Goal: Navigation & Orientation: Find specific page/section

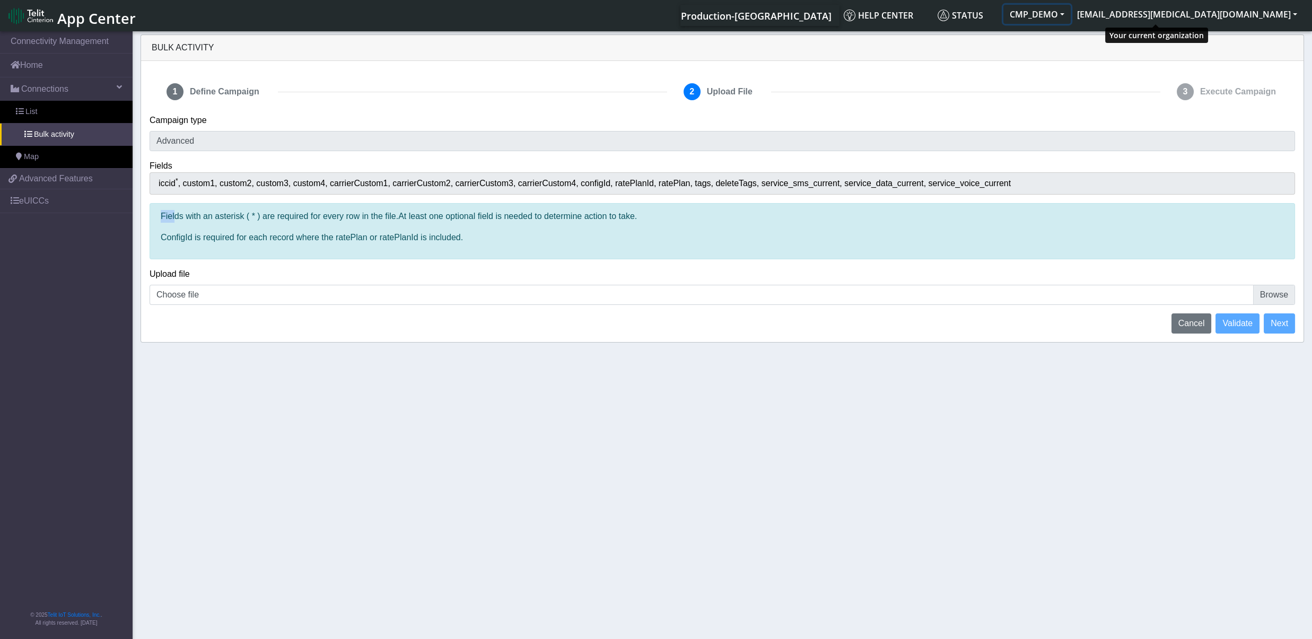
click at [1071, 11] on button "CMP_DEMO" at bounding box center [1037, 14] width 67 height 19
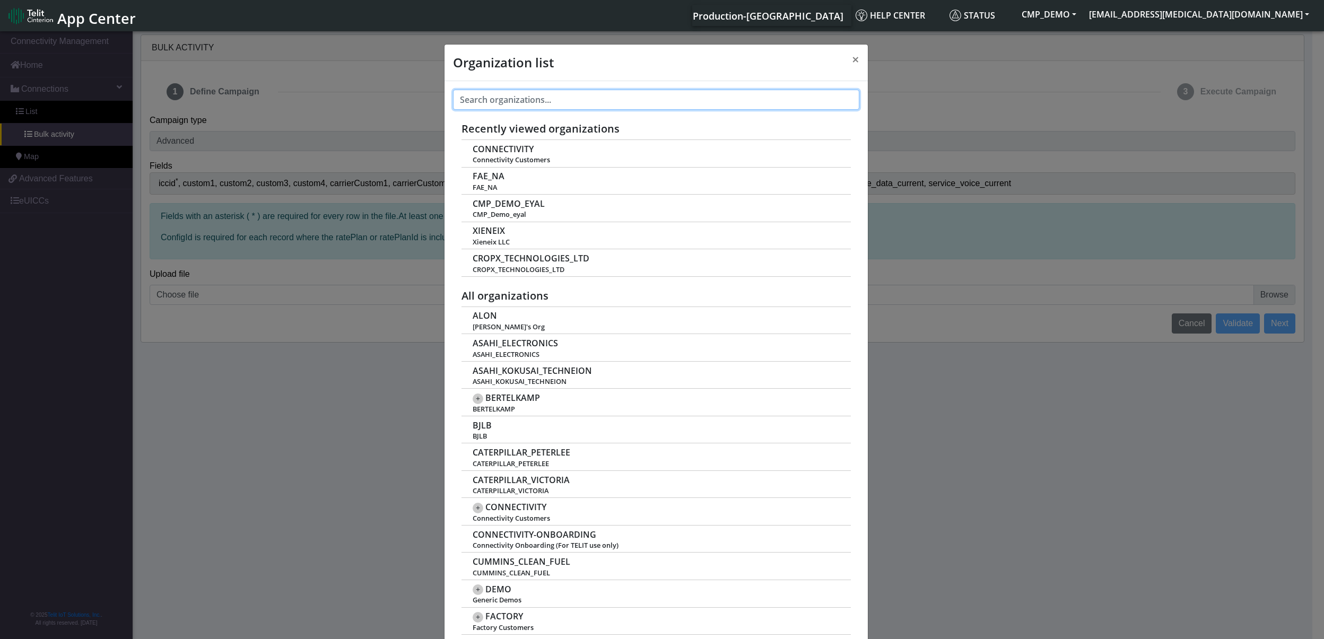
click at [635, 108] on input "text" at bounding box center [656, 100] width 406 height 20
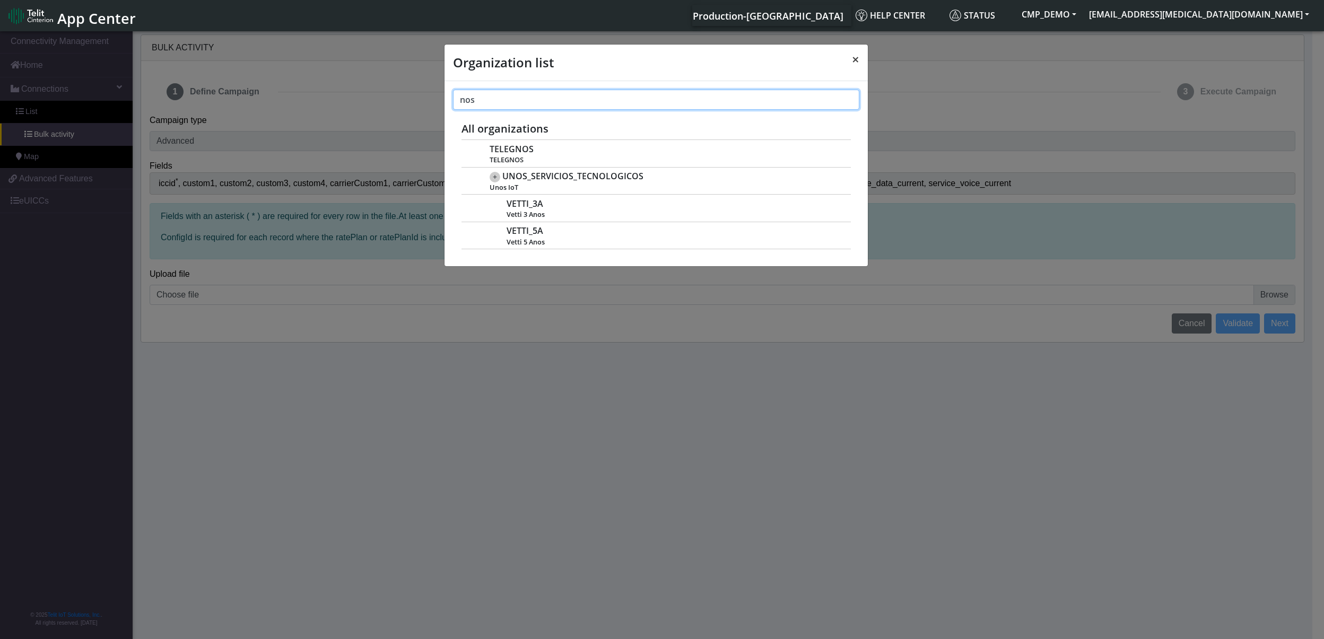
type input "nos"
click at [855, 60] on span "×" at bounding box center [855, 59] width 7 height 18
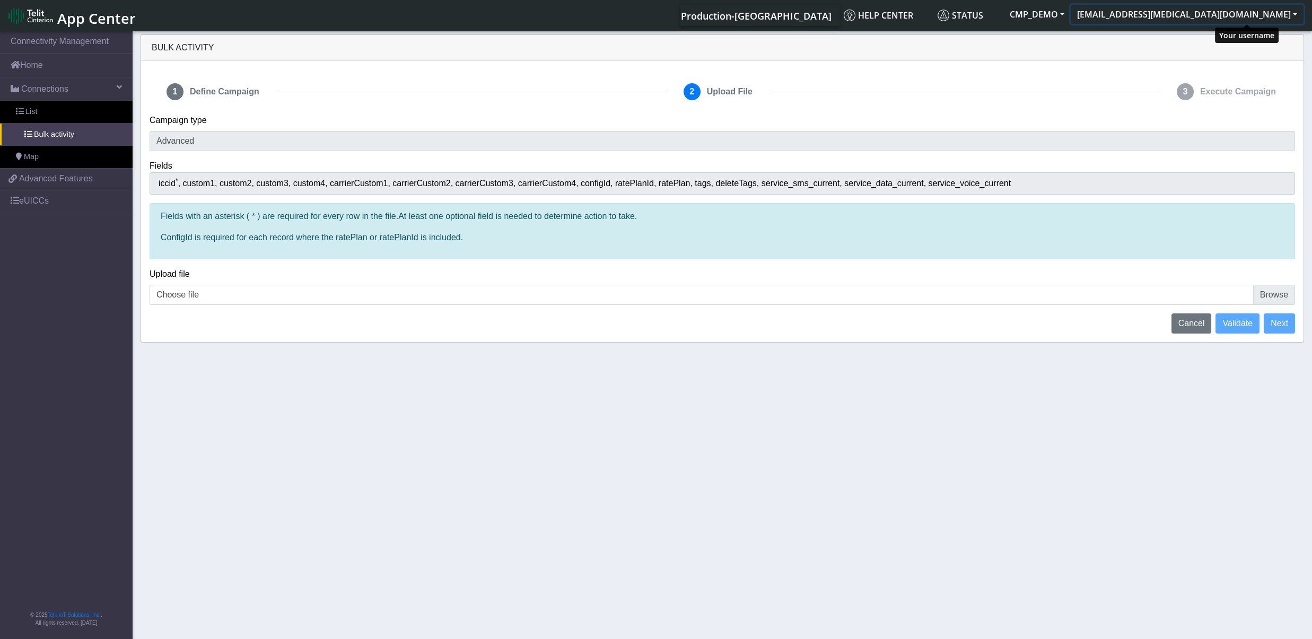
click at [1294, 18] on button "[EMAIL_ADDRESS][MEDICAL_DATA][DOMAIN_NAME]" at bounding box center [1187, 14] width 233 height 19
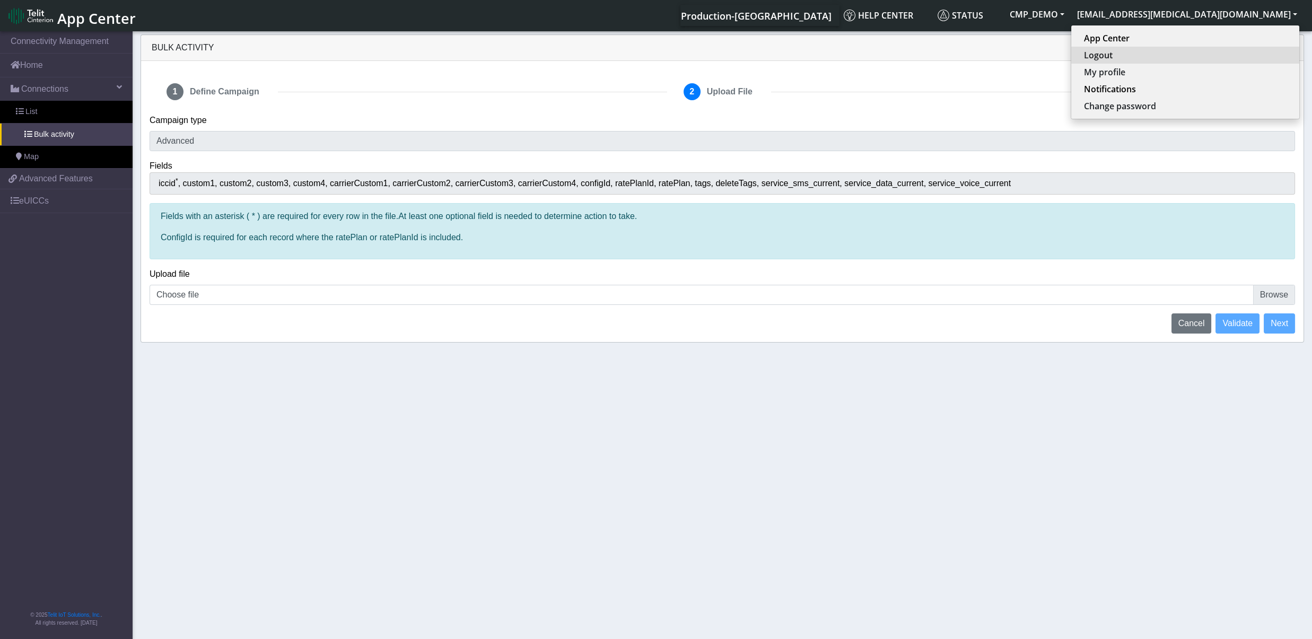
click at [1225, 52] on button "Logout" at bounding box center [1185, 55] width 228 height 17
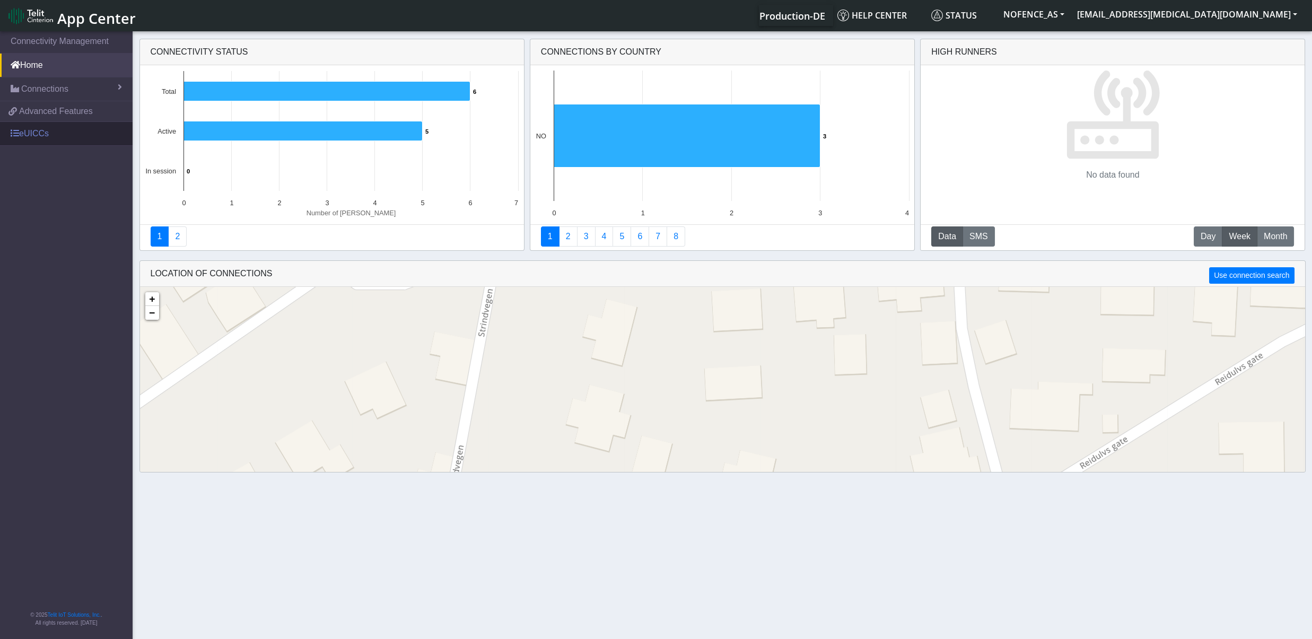
click at [46, 143] on link "eUICCs" at bounding box center [66, 133] width 133 height 23
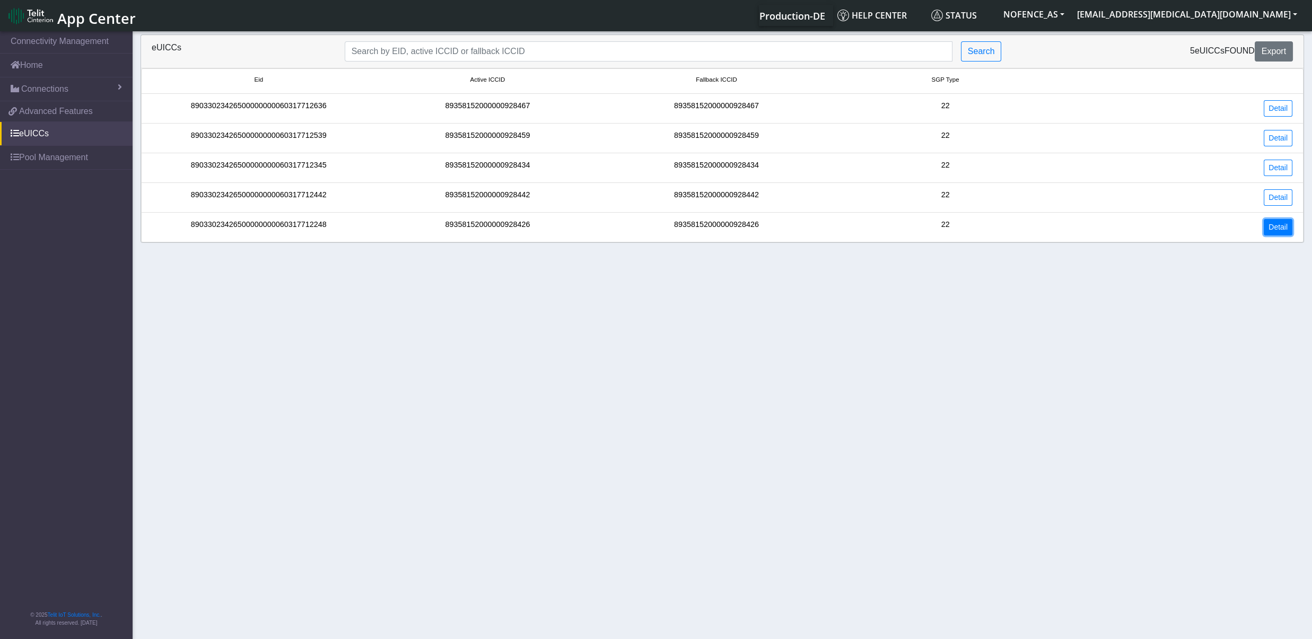
click at [1290, 230] on link "Detail" at bounding box center [1278, 227] width 29 height 16
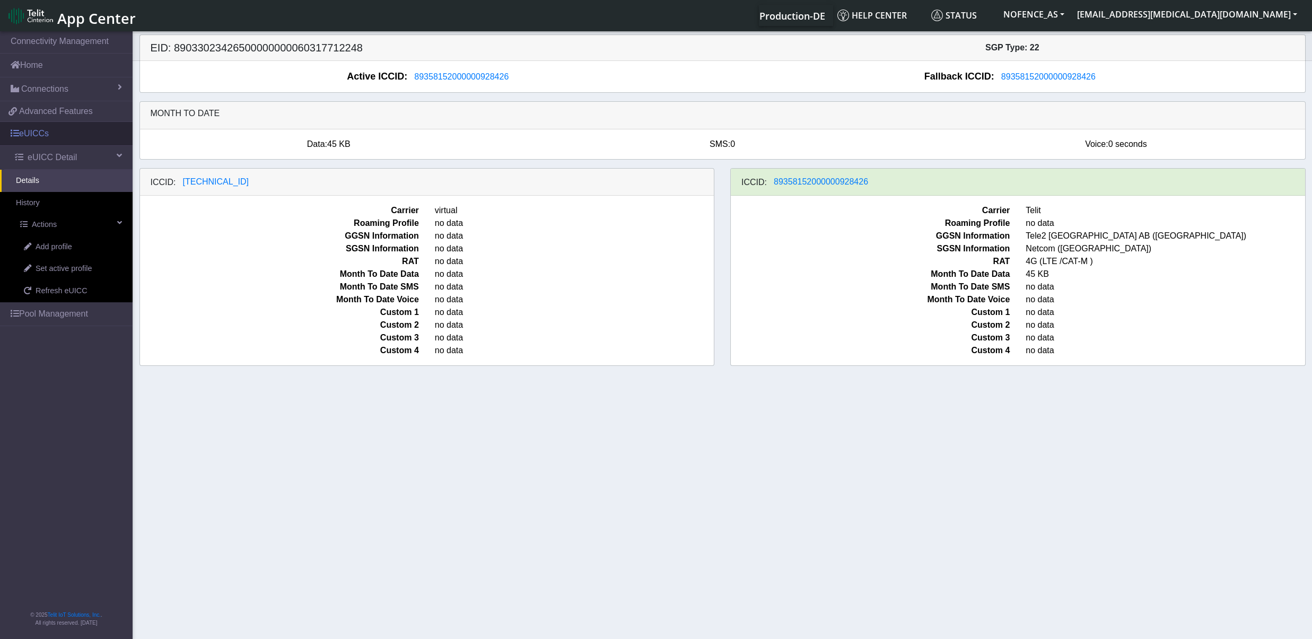
click at [44, 136] on link "eUICCs" at bounding box center [66, 133] width 133 height 23
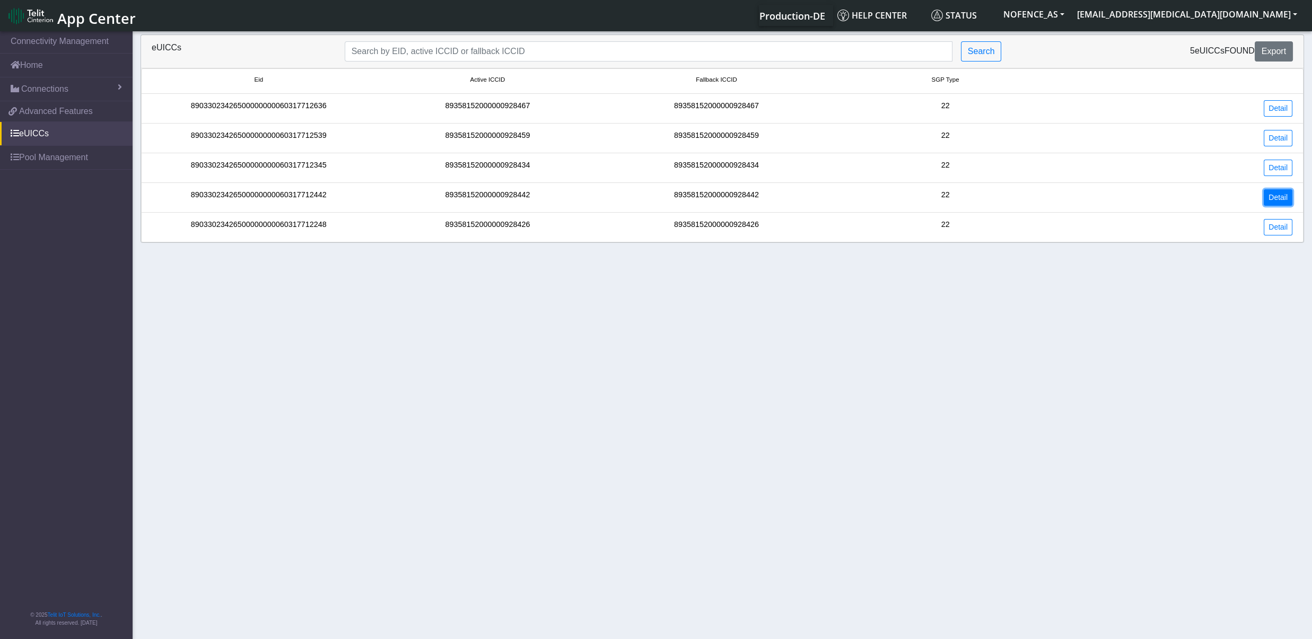
click at [1271, 198] on link "Detail" at bounding box center [1278, 197] width 29 height 16
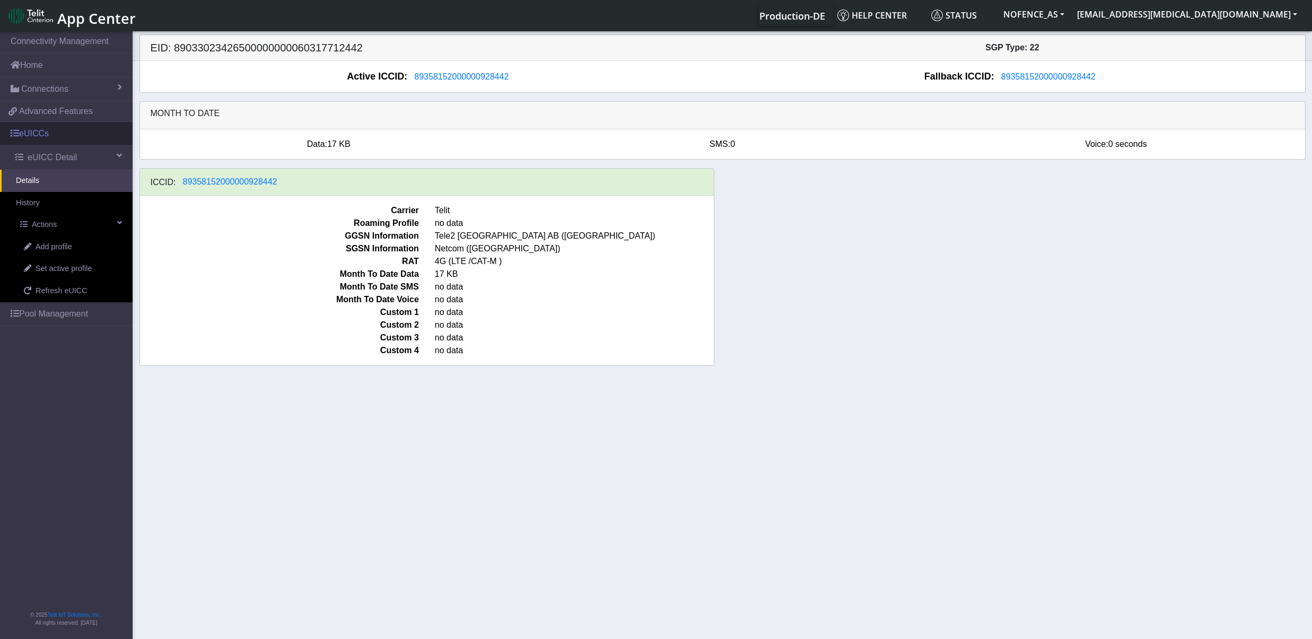
click at [23, 137] on link "eUICCs" at bounding box center [66, 133] width 133 height 23
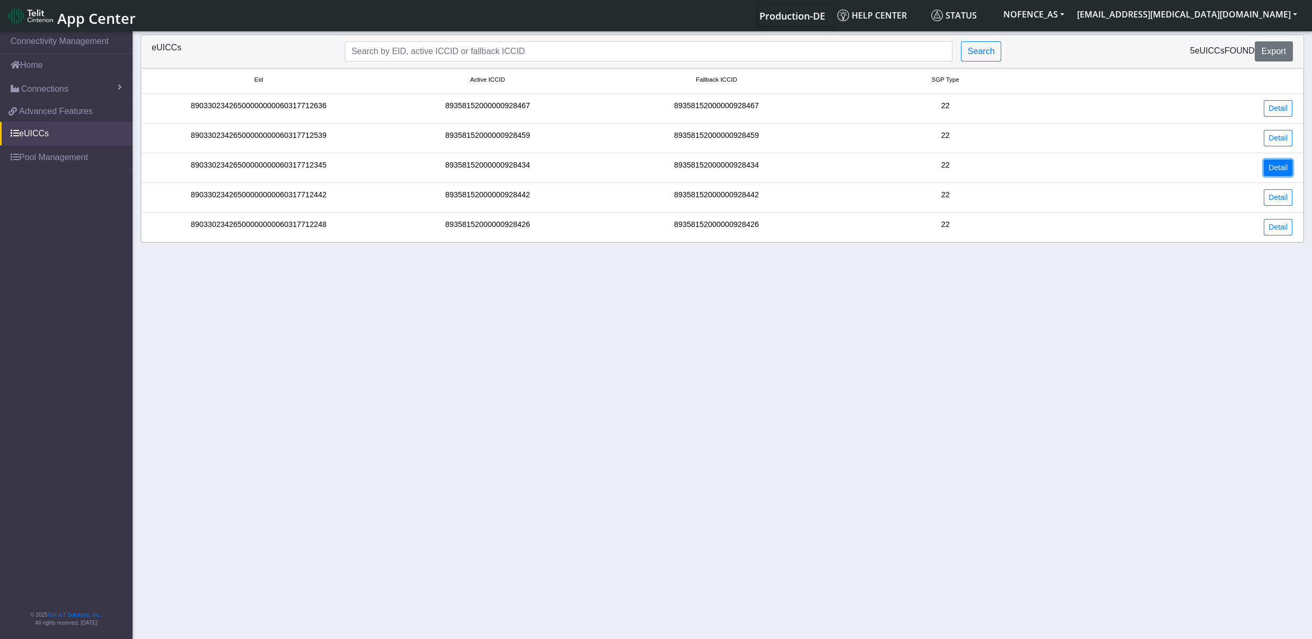
click at [1276, 164] on link "Detail" at bounding box center [1278, 168] width 29 height 16
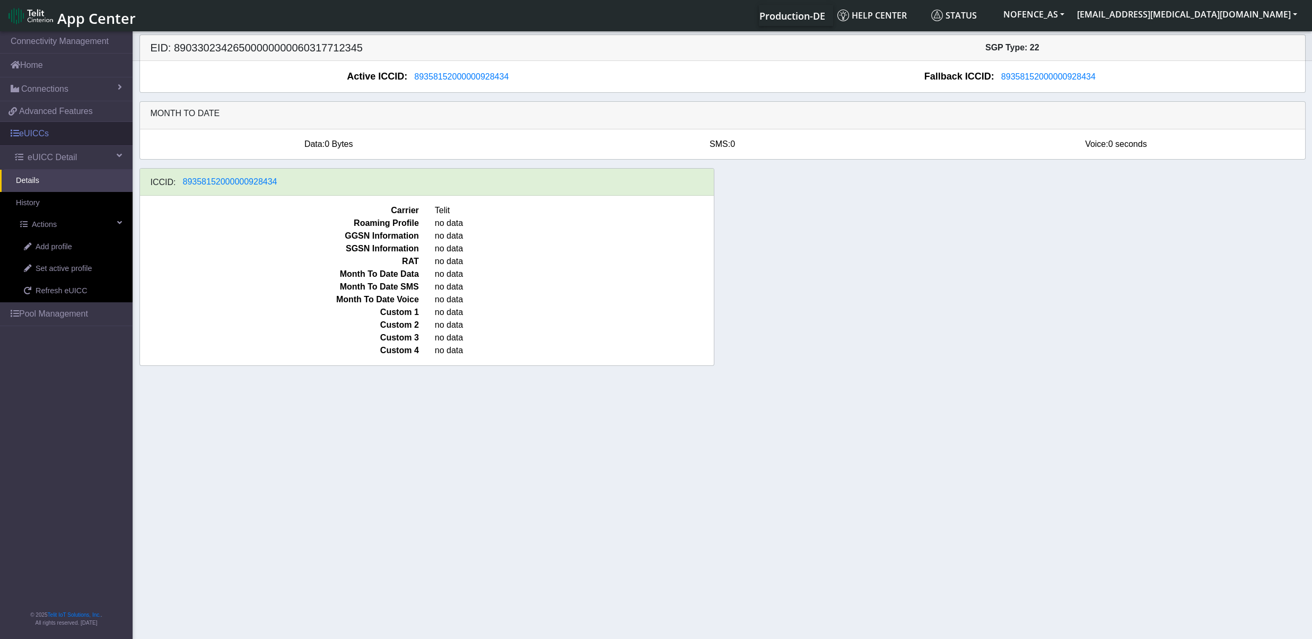
click at [23, 140] on link "eUICCs" at bounding box center [66, 133] width 133 height 23
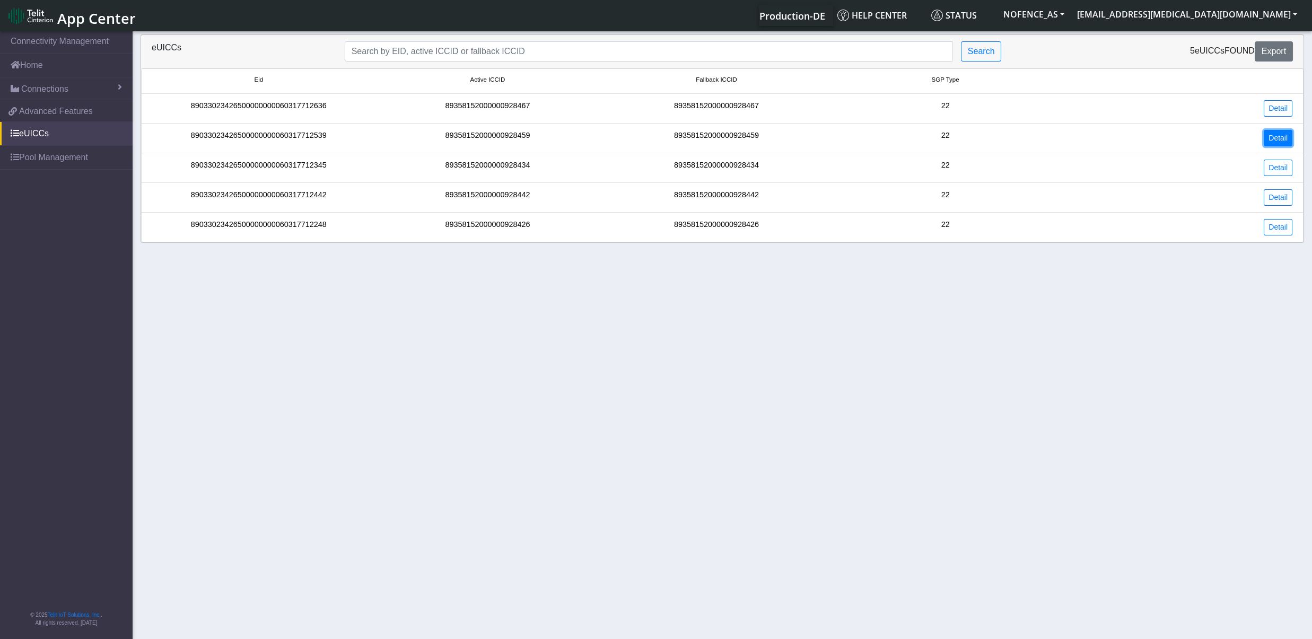
click at [1271, 146] on link "Detail" at bounding box center [1278, 138] width 29 height 16
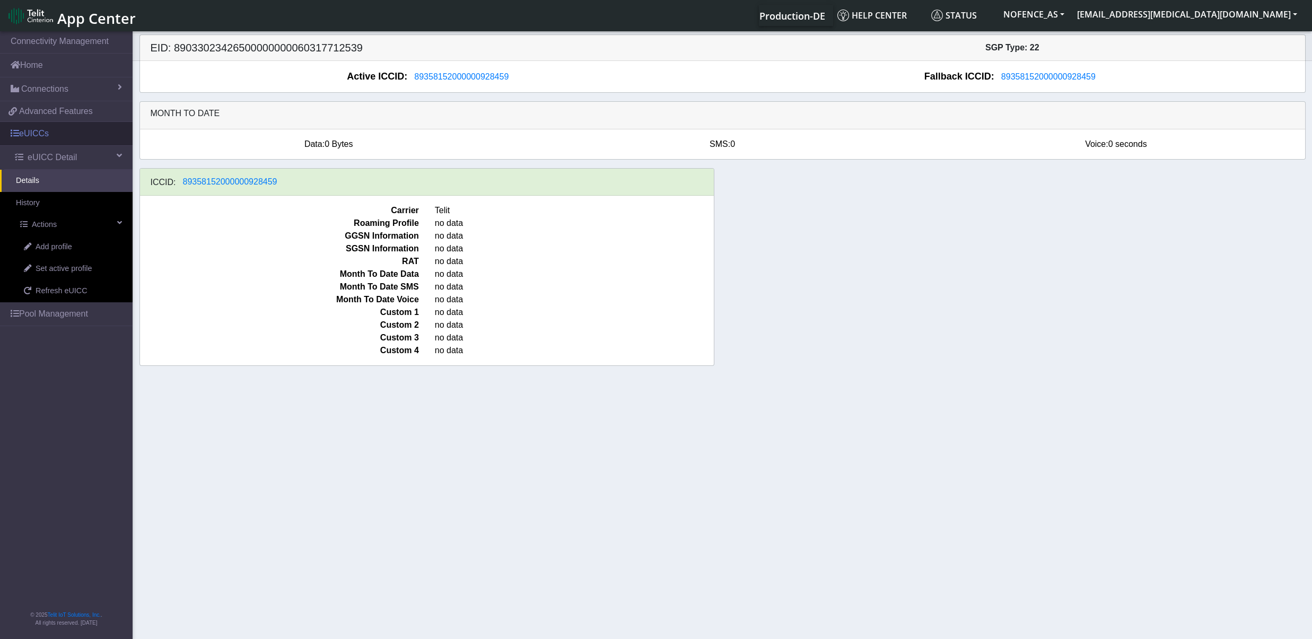
click at [28, 134] on link "eUICCs" at bounding box center [66, 133] width 133 height 23
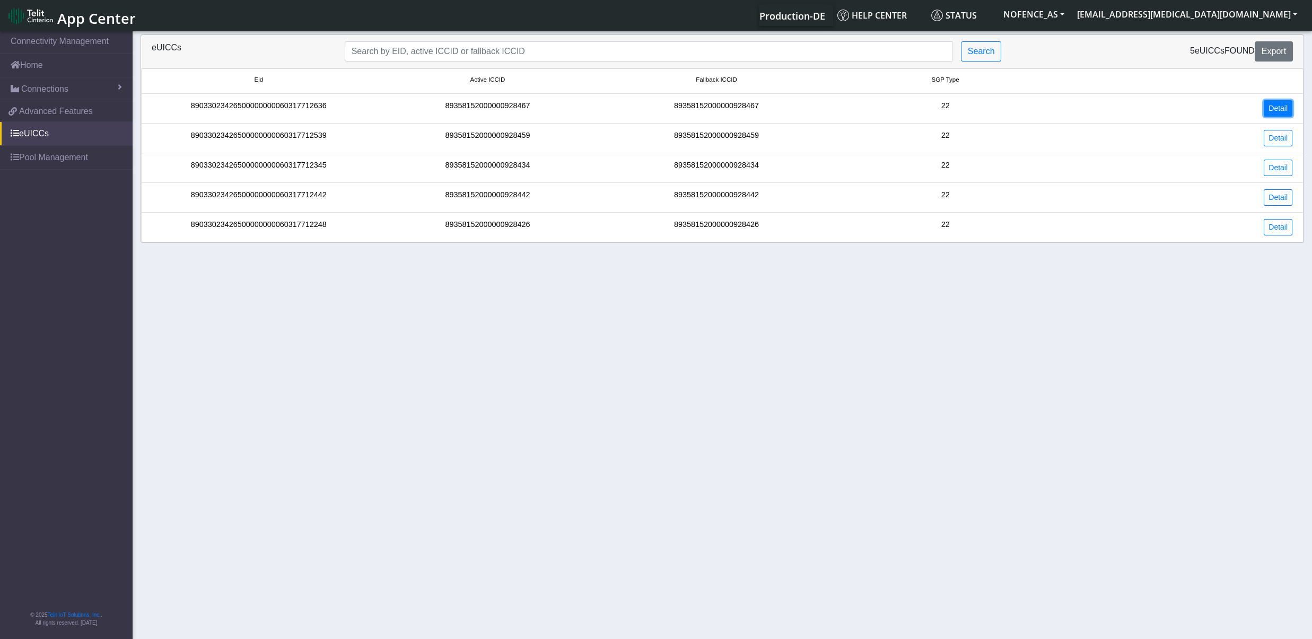
click at [1285, 108] on link "Detail" at bounding box center [1278, 108] width 29 height 16
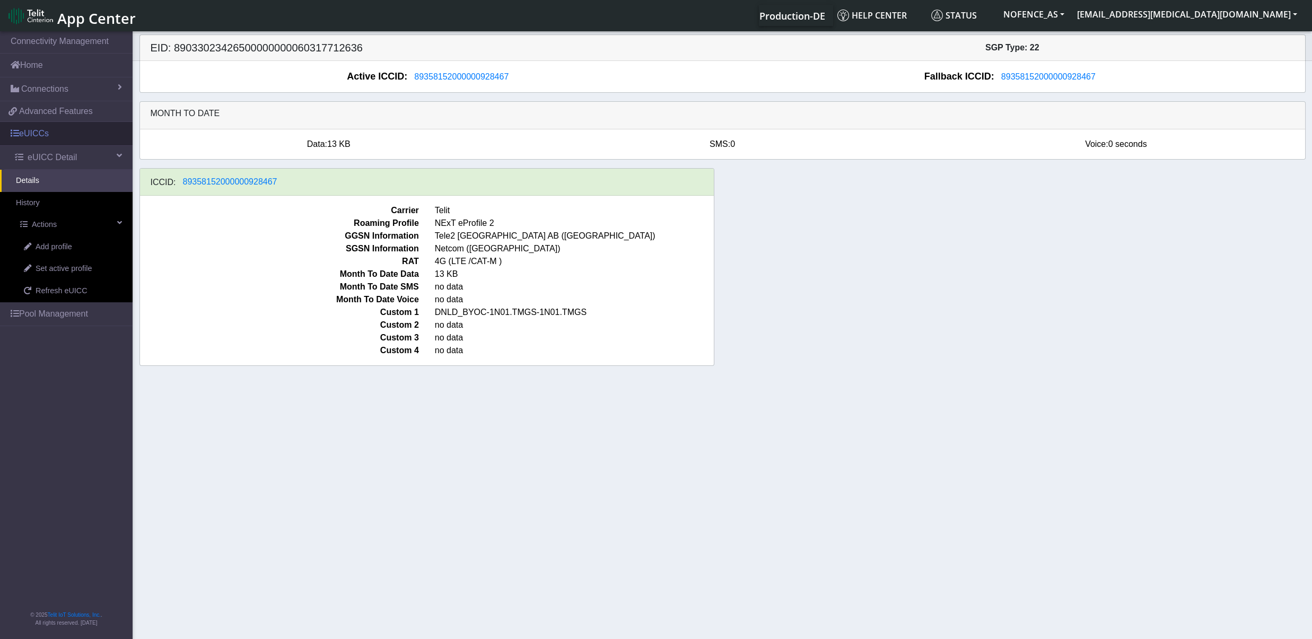
click at [48, 129] on link "eUICCs" at bounding box center [66, 133] width 133 height 23
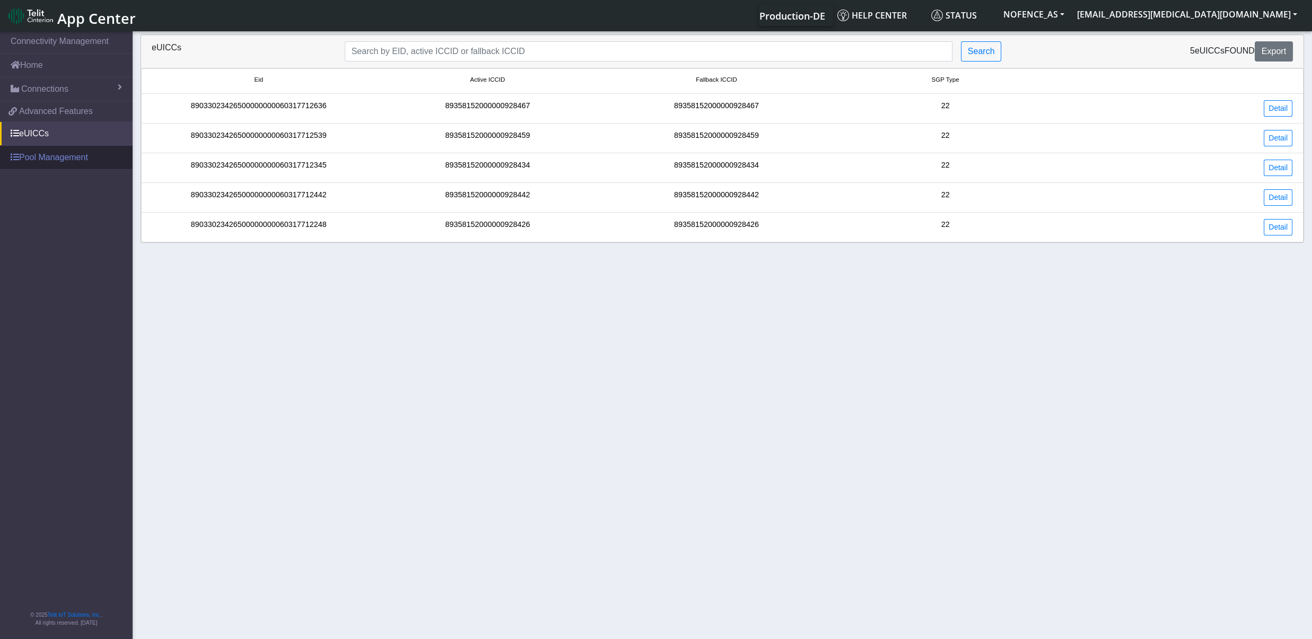
click at [19, 154] on link "Pool Management" at bounding box center [66, 157] width 133 height 23
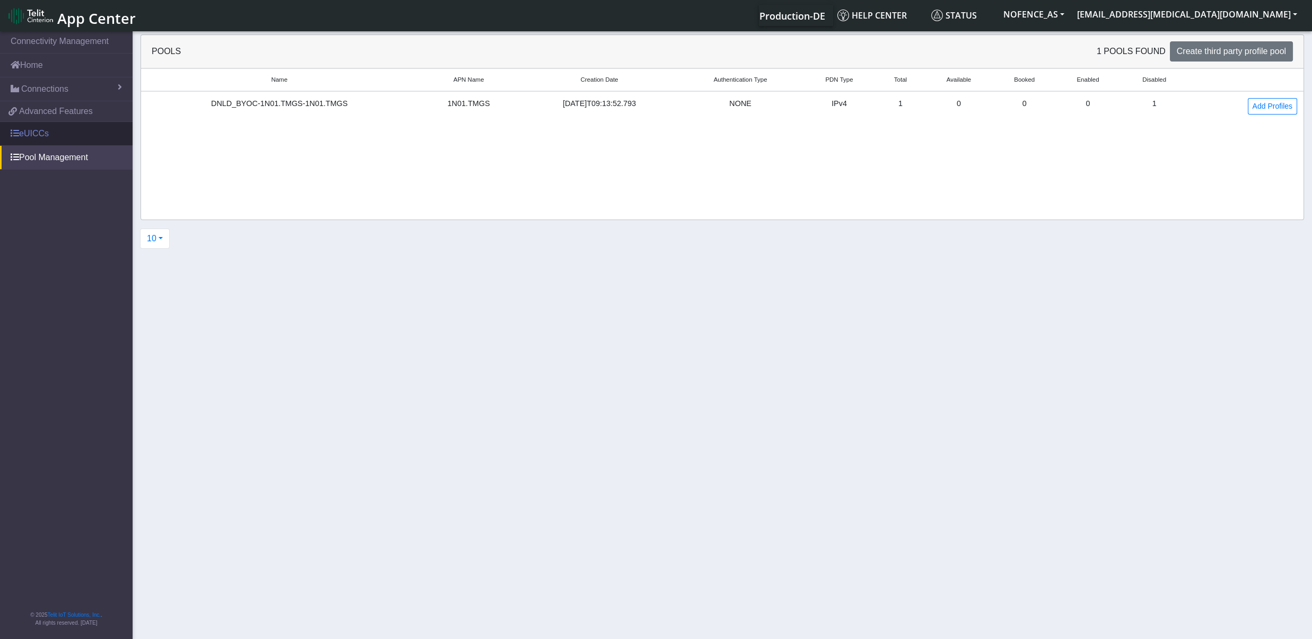
click at [32, 138] on link "eUICCs" at bounding box center [66, 133] width 133 height 23
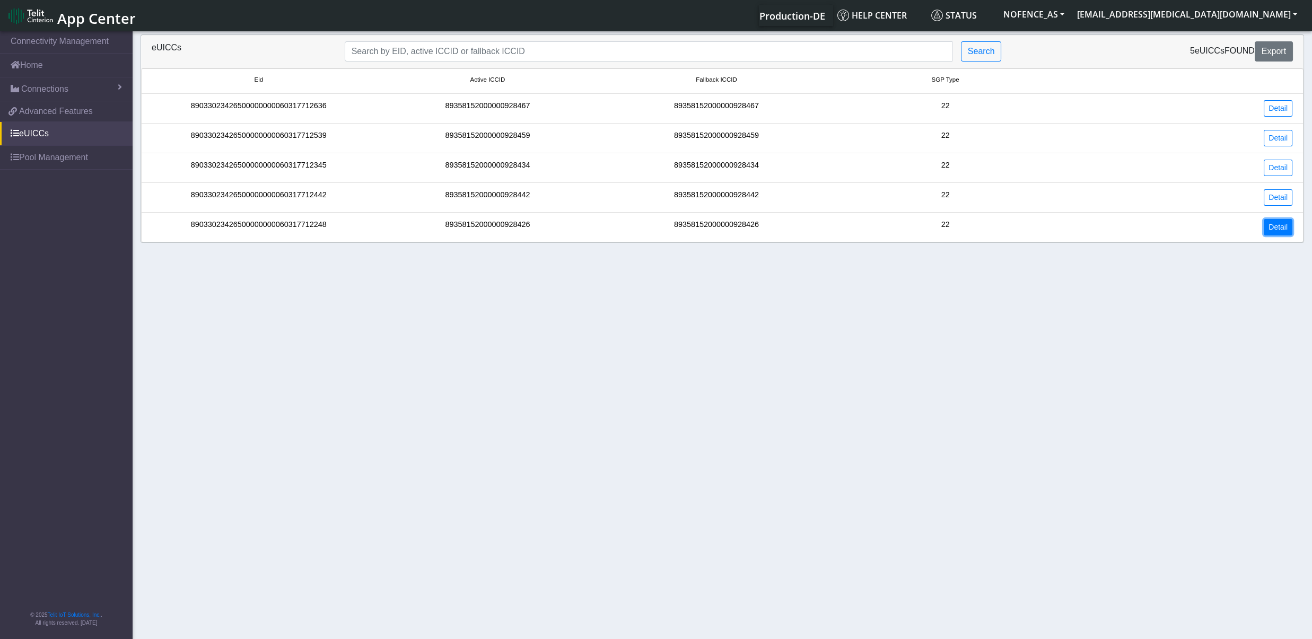
click at [1268, 230] on link "Detail" at bounding box center [1278, 227] width 29 height 16
